Goal: Task Accomplishment & Management: Use online tool/utility

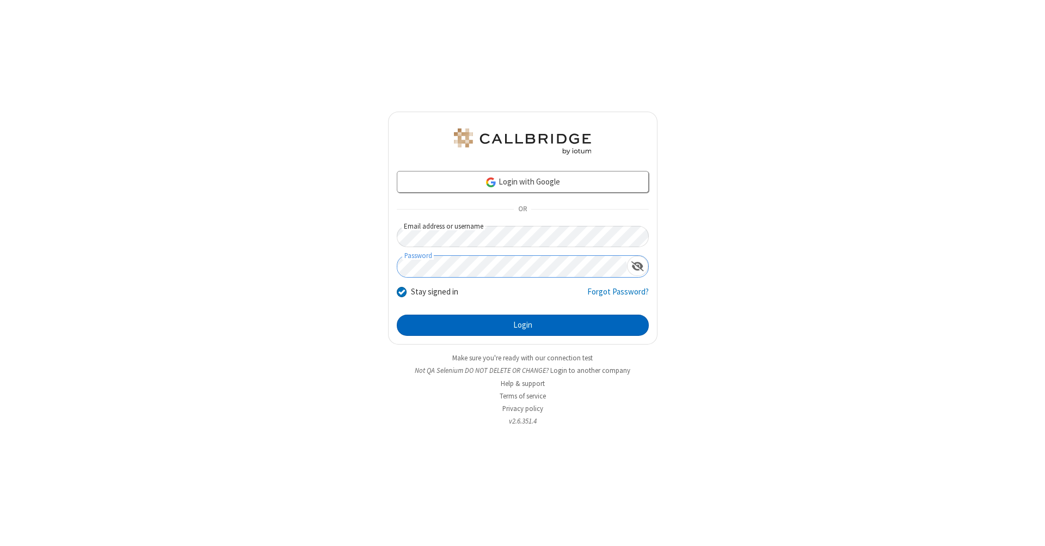
click at [523, 325] on button "Login" at bounding box center [523, 326] width 252 height 22
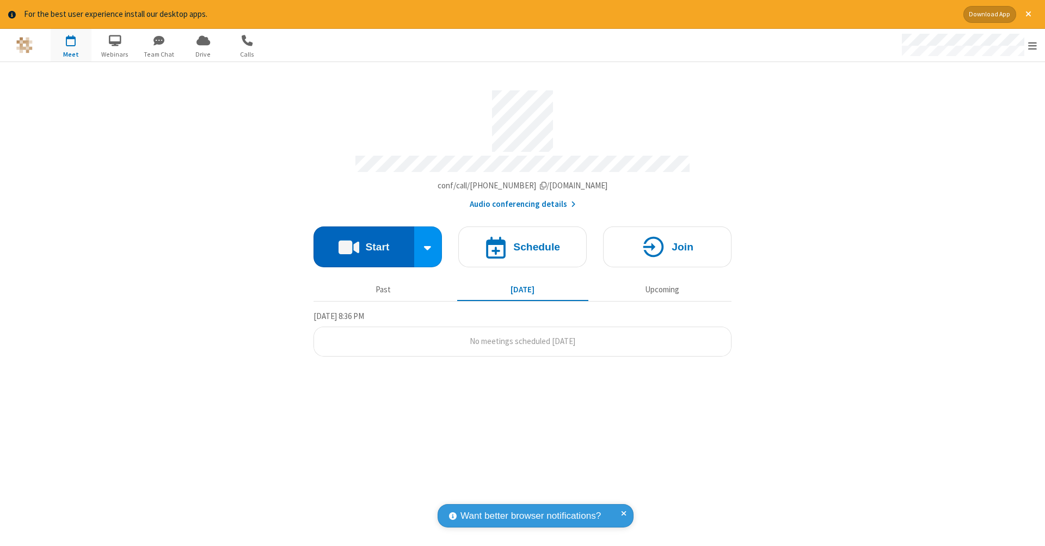
click at [364, 241] on button "Start" at bounding box center [364, 246] width 101 height 41
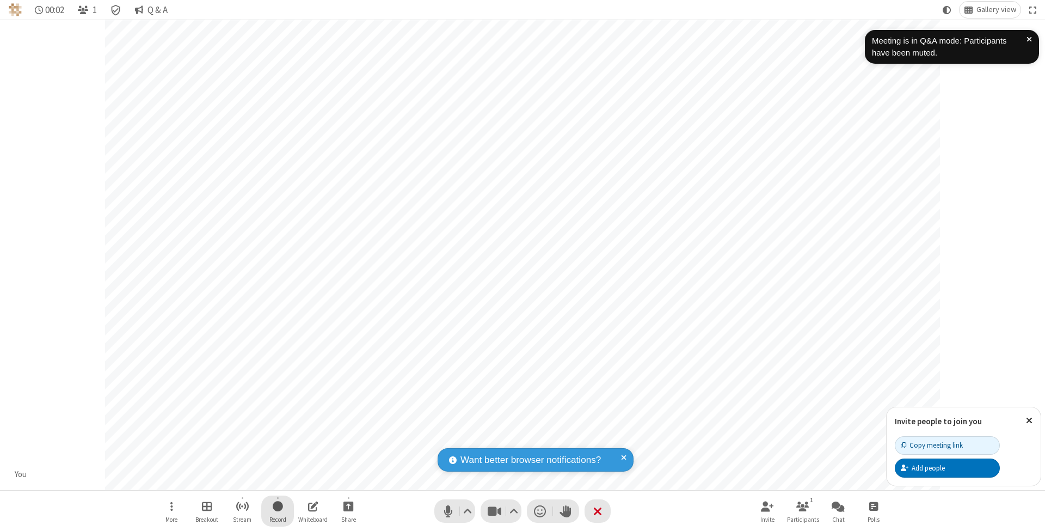
click at [278, 511] on span "Start recording" at bounding box center [278, 506] width 10 height 14
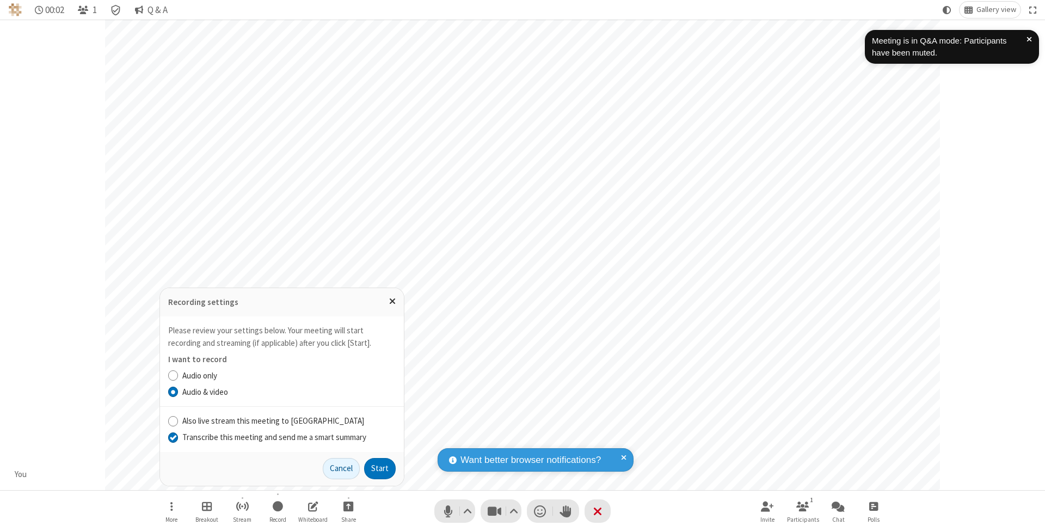
click at [173, 437] on input "Transcribe this meeting and send me a smart summary" at bounding box center [173, 436] width 10 height 11
click at [380, 468] on button "Start" at bounding box center [380, 469] width 32 height 22
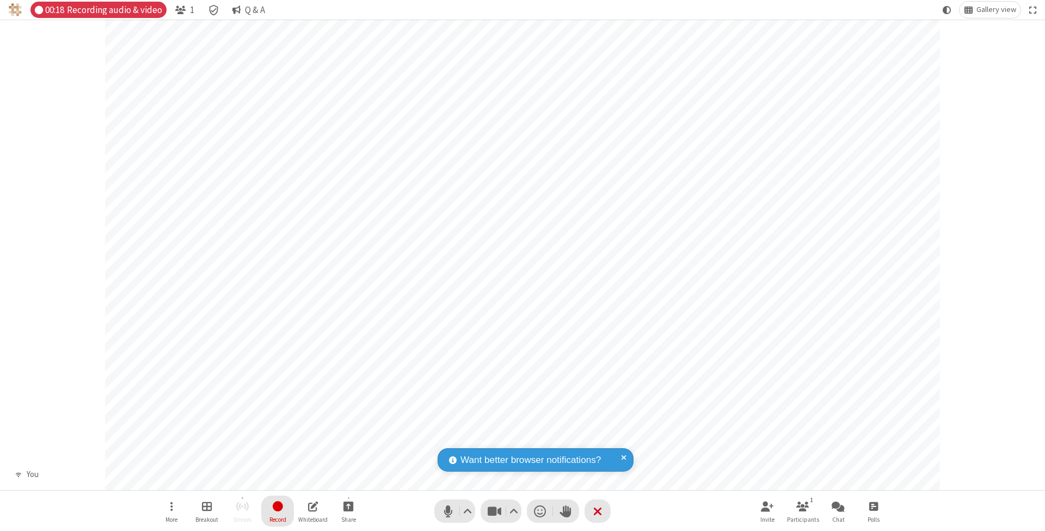
click at [278, 511] on span "Stop recording" at bounding box center [278, 506] width 13 height 14
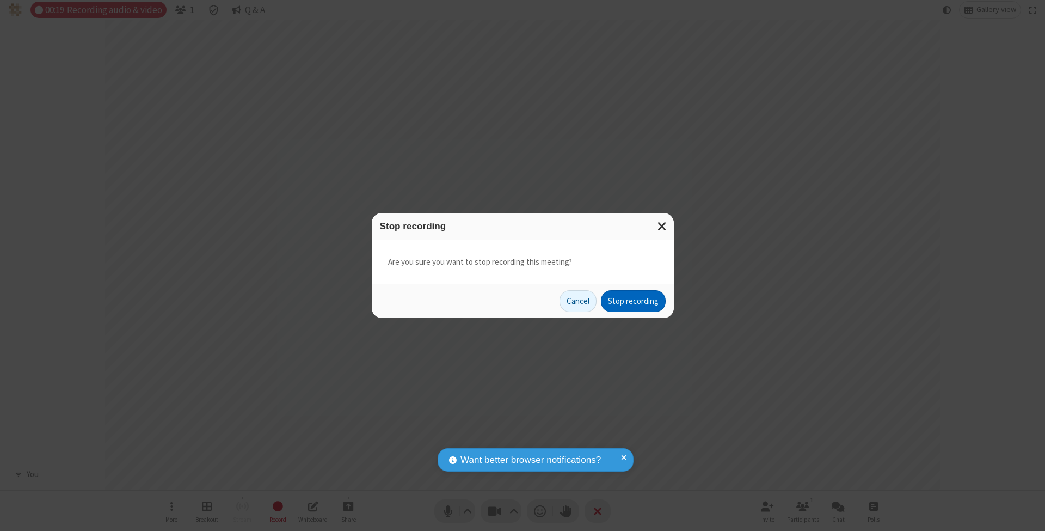
click at [633, 300] on button "Stop recording" at bounding box center [633, 301] width 65 height 22
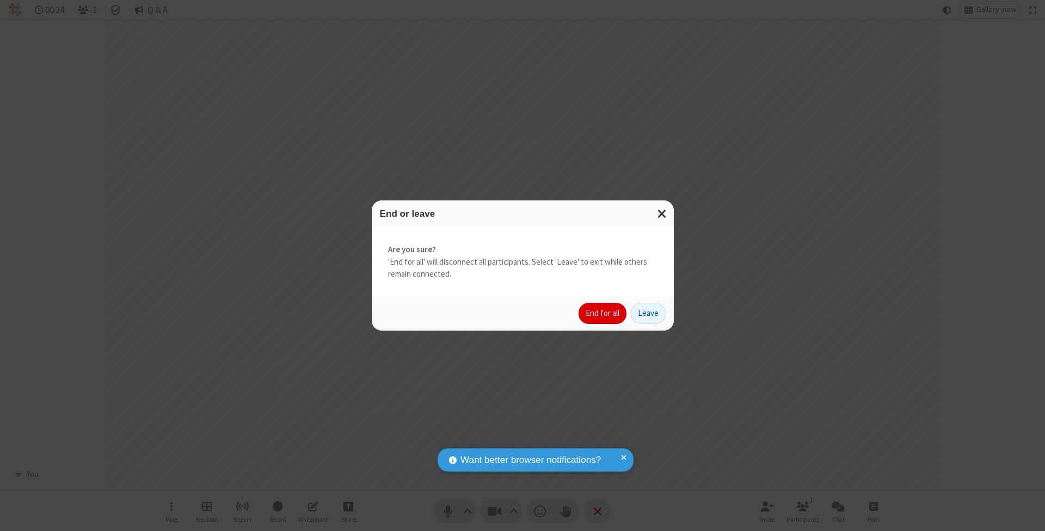
click at [603, 312] on button "End for all" at bounding box center [603, 314] width 48 height 22
